Goal: Task Accomplishment & Management: Use online tool/utility

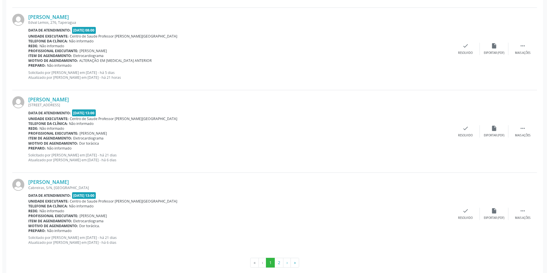
scroll to position [1169, 0]
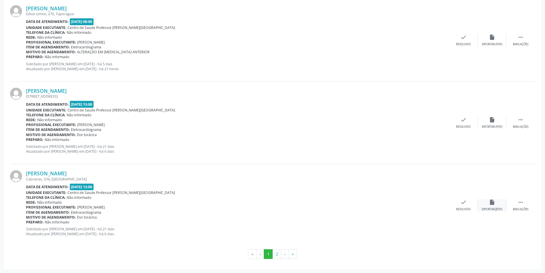
click at [493, 209] on div "Exportar (PDF)" at bounding box center [492, 209] width 21 height 4
click at [466, 207] on div "Resolvido" at bounding box center [463, 209] width 15 height 4
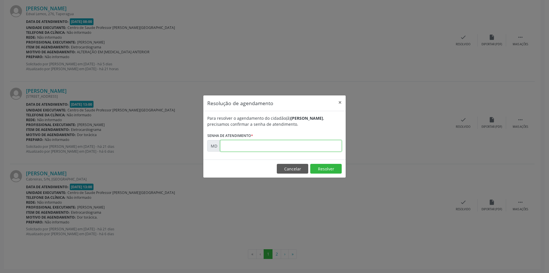
paste input "00004822"
type input "00004822"
click at [322, 171] on button "Resolver" at bounding box center [325, 169] width 31 height 10
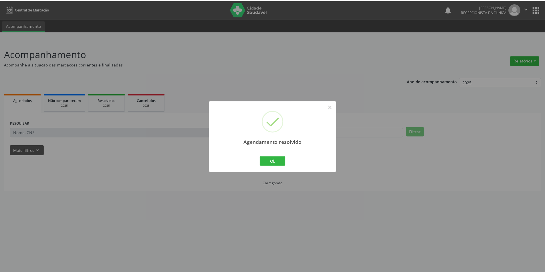
scroll to position [0, 0]
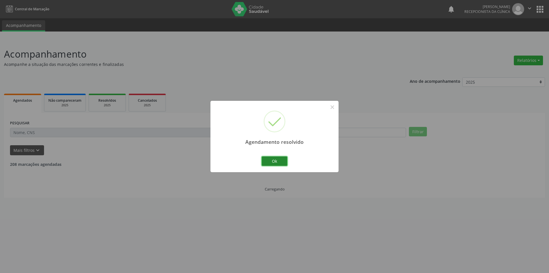
click at [283, 162] on button "Ok" at bounding box center [275, 161] width 26 height 10
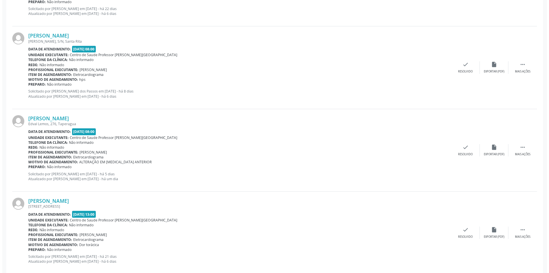
scroll to position [1087, 0]
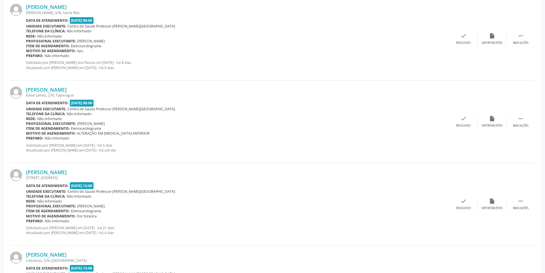
click at [498, 212] on div "[PERSON_NAME] [STREET_ADDRESS] Data de atendimento: [DATE] 13:00 Unidade execut…" at bounding box center [272, 204] width 525 height 82
click at [494, 200] on icon "insert_drive_file" at bounding box center [492, 201] width 6 height 6
click at [465, 205] on div "check Resolvido" at bounding box center [463, 204] width 29 height 12
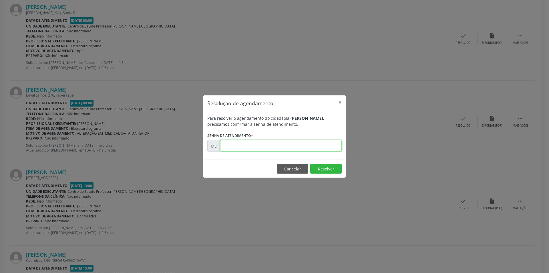
paste input "00004800"
type input "00004800"
click at [323, 168] on button "Resolver" at bounding box center [325, 169] width 31 height 10
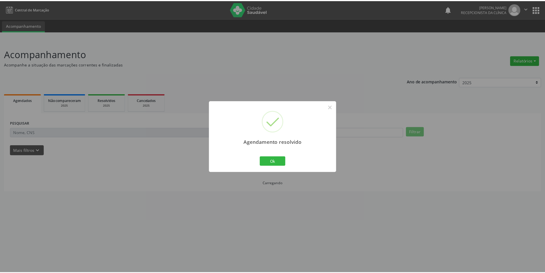
scroll to position [0, 0]
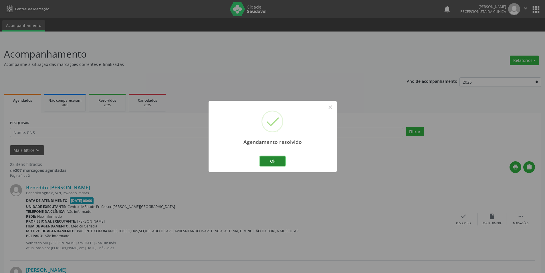
click at [276, 159] on button "Ok" at bounding box center [273, 161] width 26 height 10
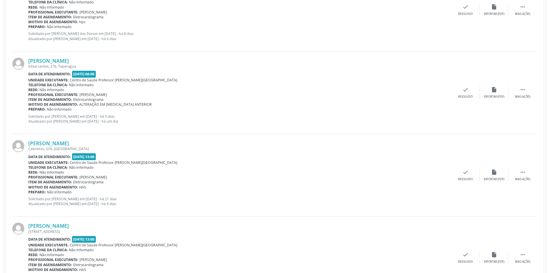
scroll to position [1169, 0]
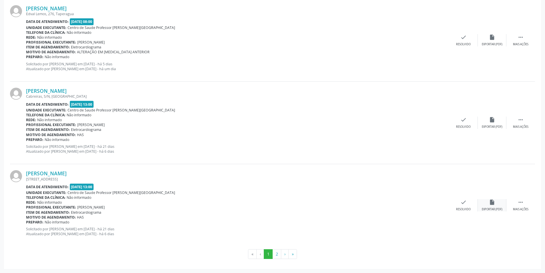
click at [492, 206] on div "insert_drive_file Exportar (PDF)" at bounding box center [492, 205] width 29 height 12
click at [473, 207] on div "check Resolvido" at bounding box center [463, 205] width 29 height 12
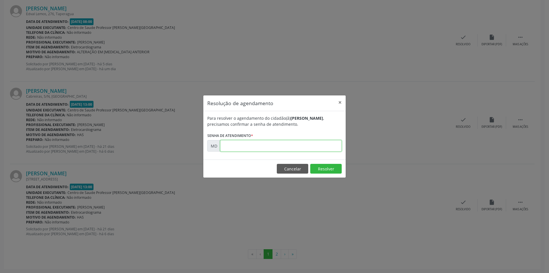
paste input "00004886"
type input "00004886"
click at [318, 166] on button "Resolver" at bounding box center [325, 169] width 31 height 10
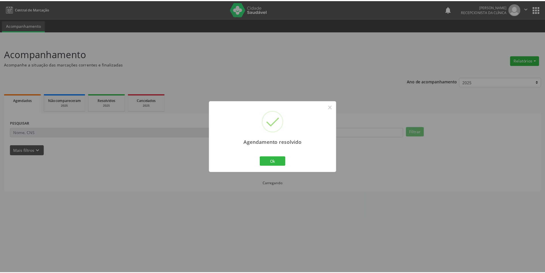
scroll to position [0, 0]
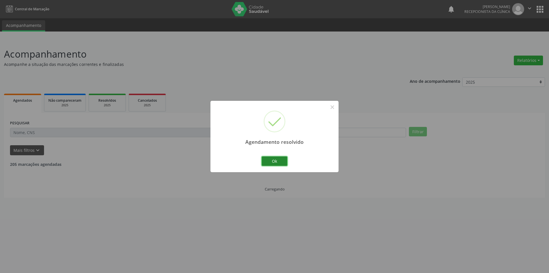
click at [271, 162] on button "Ok" at bounding box center [275, 161] width 26 height 10
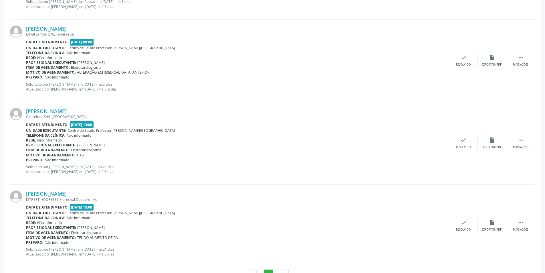
scroll to position [1169, 0]
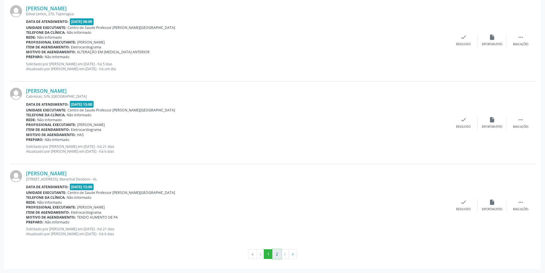
click at [276, 256] on button "2" at bounding box center [276, 254] width 9 height 10
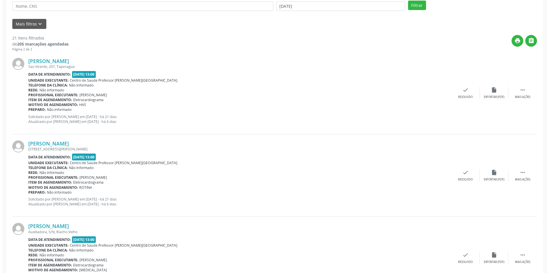
scroll to position [143, 0]
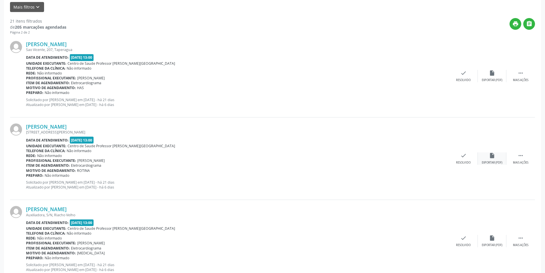
click at [490, 161] on div "Exportar (PDF)" at bounding box center [492, 163] width 21 height 4
click at [458, 240] on div "check Resolvido" at bounding box center [463, 241] width 29 height 12
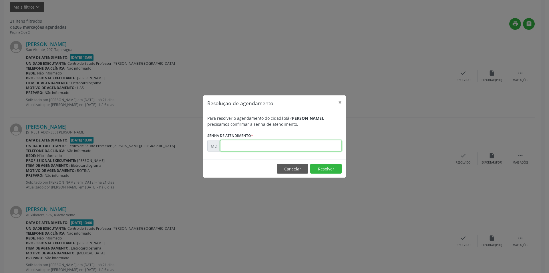
paste input "00004923"
type input "00004923"
click at [316, 166] on button "Resolver" at bounding box center [325, 169] width 31 height 10
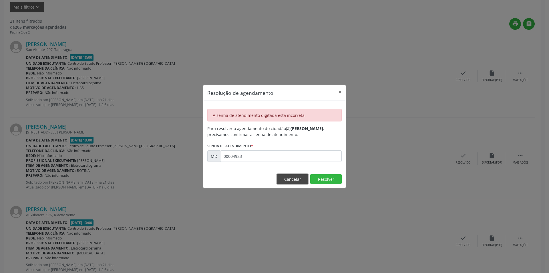
click at [294, 179] on button "Cancelar" at bounding box center [292, 179] width 31 height 10
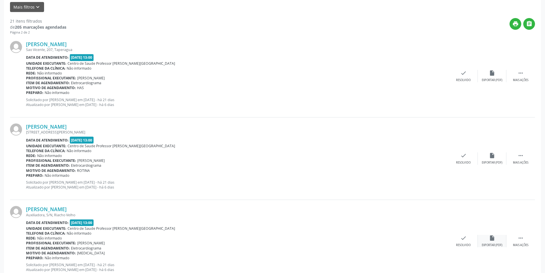
click at [486, 242] on div "insert_drive_file Exportar (PDF)" at bounding box center [492, 241] width 29 height 12
click at [467, 240] on div "check Resolvido" at bounding box center [463, 241] width 29 height 12
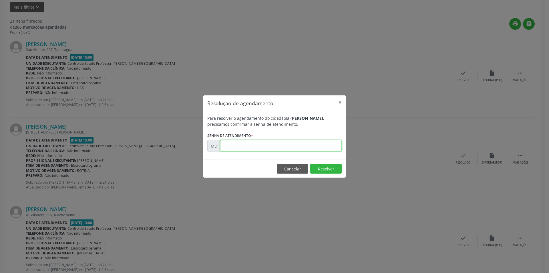
paste input "00004927"
type input "00004927"
click at [330, 166] on button "Resolver" at bounding box center [325, 169] width 31 height 10
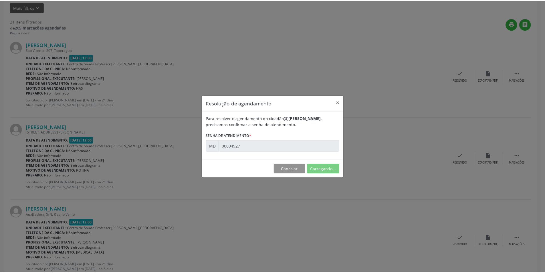
scroll to position [0, 0]
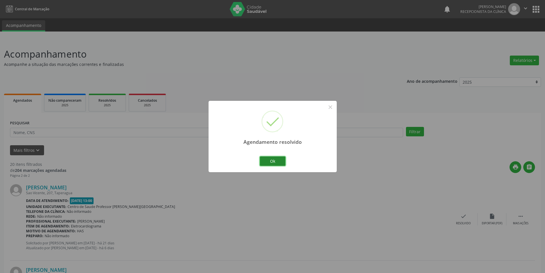
click at [270, 164] on button "Ok" at bounding box center [273, 161] width 26 height 10
